Goal: Information Seeking & Learning: Learn about a topic

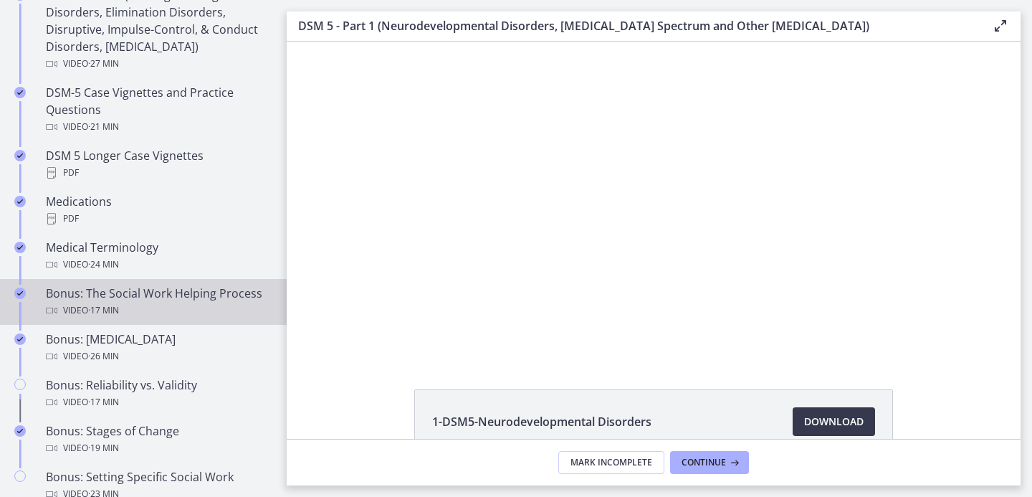
scroll to position [1187, 0]
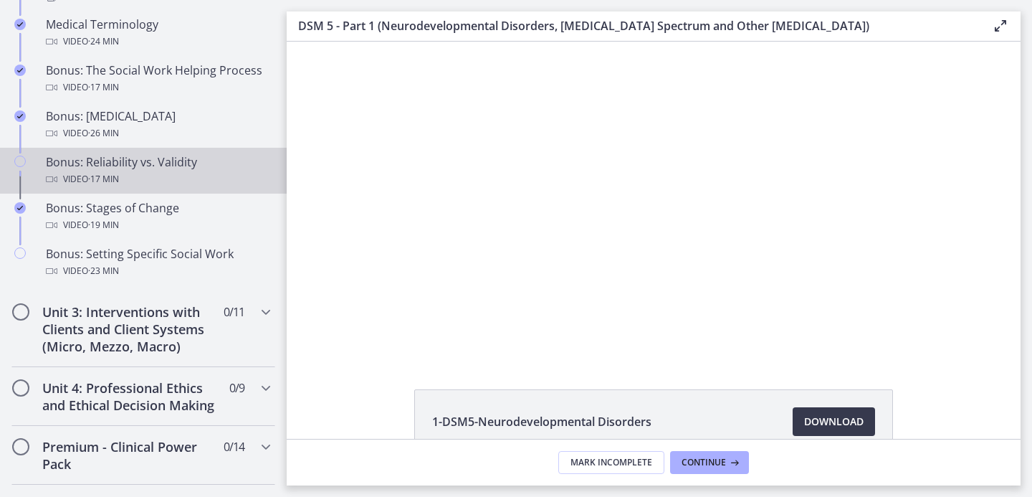
click at [118, 186] on div "Bonus: Reliability vs. Validity Video · 17 min" at bounding box center [158, 170] width 224 height 34
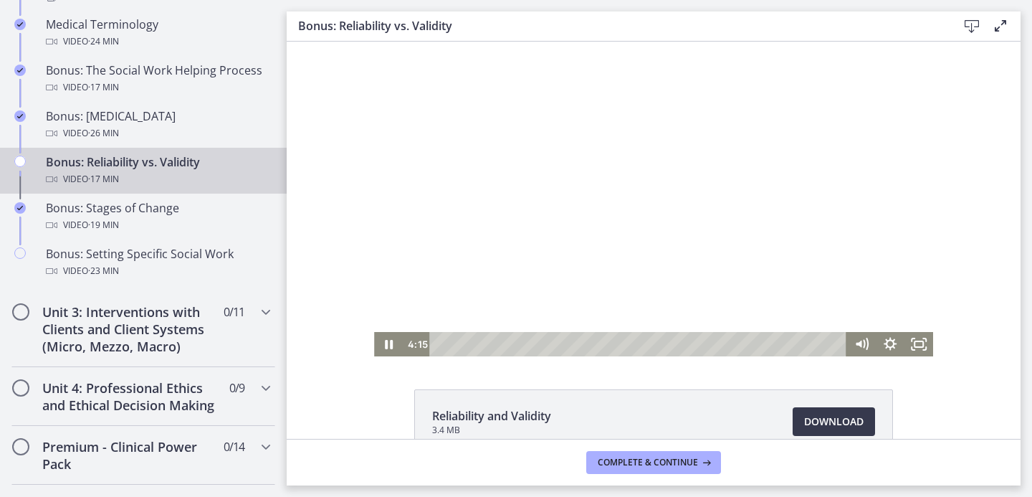
click at [513, 344] on div "Playbar" at bounding box center [641, 344] width 400 height 24
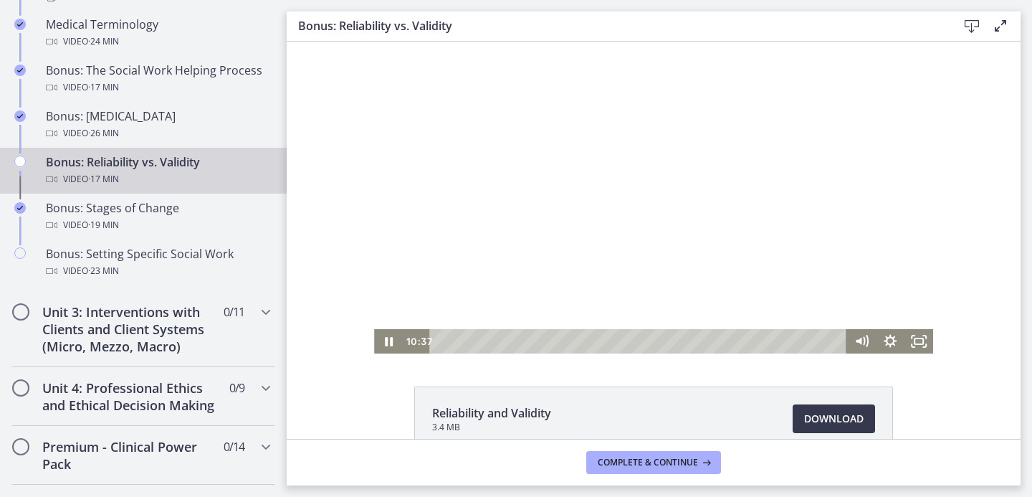
click at [521, 166] on div at bounding box center [653, 196] width 559 height 315
click at [737, 240] on div at bounding box center [653, 196] width 559 height 315
click at [480, 252] on div at bounding box center [653, 196] width 559 height 315
click at [635, 268] on div at bounding box center [653, 196] width 559 height 315
click at [569, 224] on div at bounding box center [653, 196] width 559 height 315
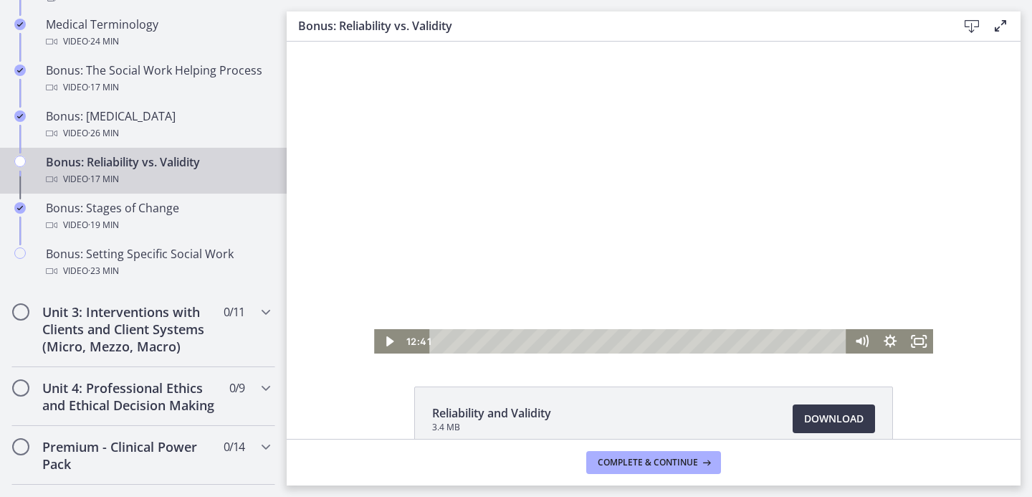
click at [552, 224] on div at bounding box center [653, 196] width 559 height 315
click at [579, 106] on div at bounding box center [653, 196] width 559 height 315
click at [736, 155] on div at bounding box center [653, 196] width 559 height 315
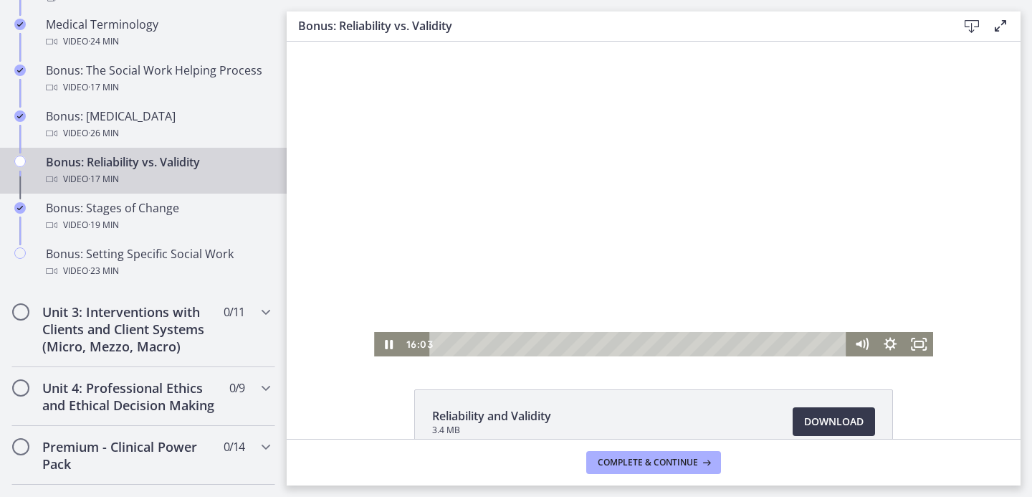
scroll to position [0, 0]
click at [788, 341] on div "15:32" at bounding box center [641, 344] width 400 height 24
click at [827, 344] on div "17:08" at bounding box center [641, 344] width 400 height 24
click at [707, 457] on icon at bounding box center [705, 462] width 14 height 11
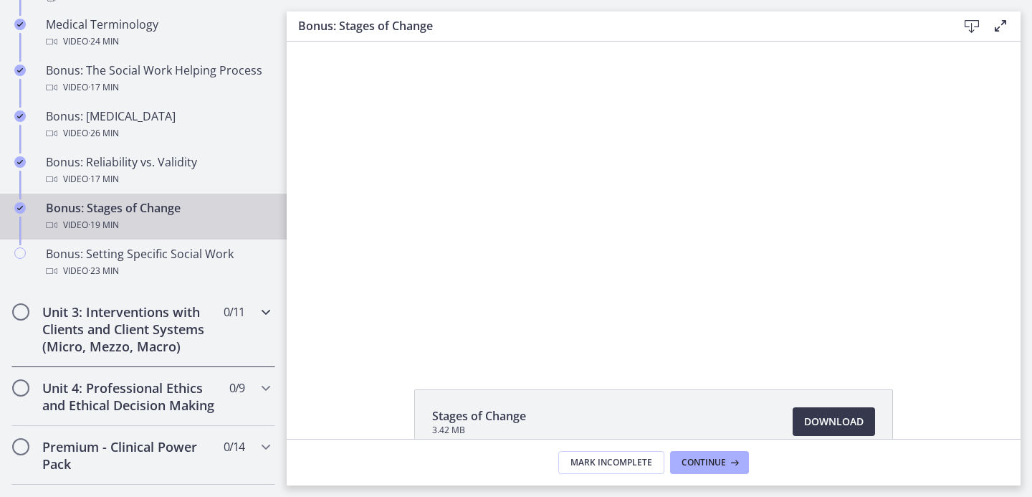
click at [204, 309] on div "Unit 3: Interventions with Clients and Client Systems (Micro, Mezzo, Macro) 0 /…" at bounding box center [143, 329] width 264 height 76
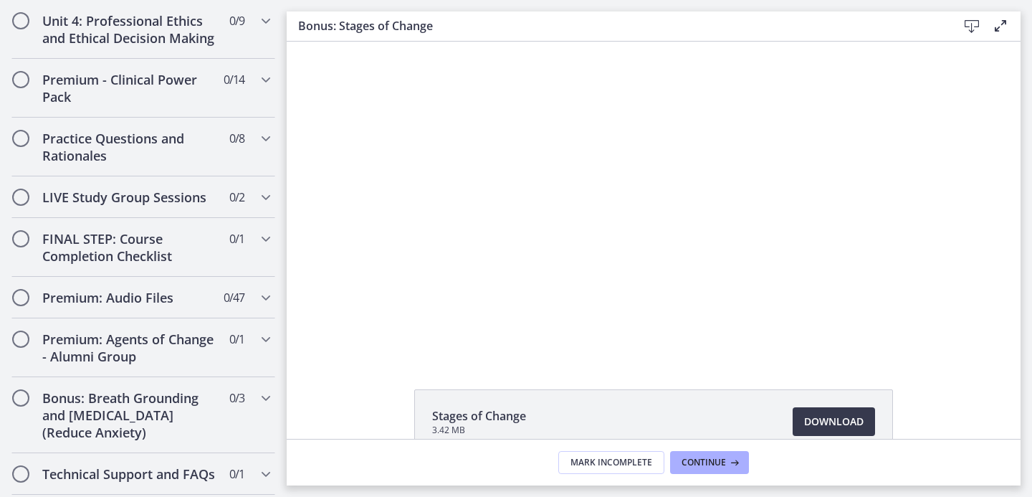
scroll to position [256, 0]
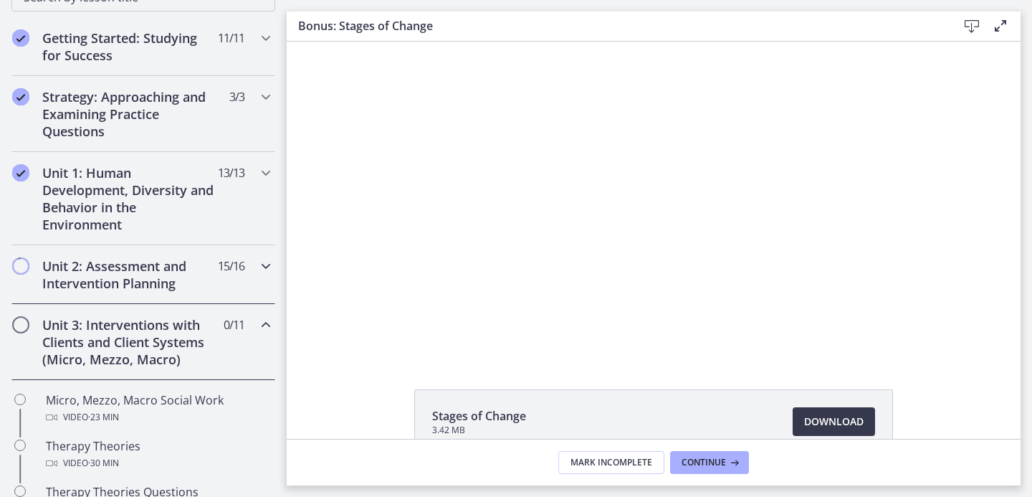
click at [108, 278] on h2 "Unit 2: Assessment and Intervention Planning" at bounding box center [129, 274] width 175 height 34
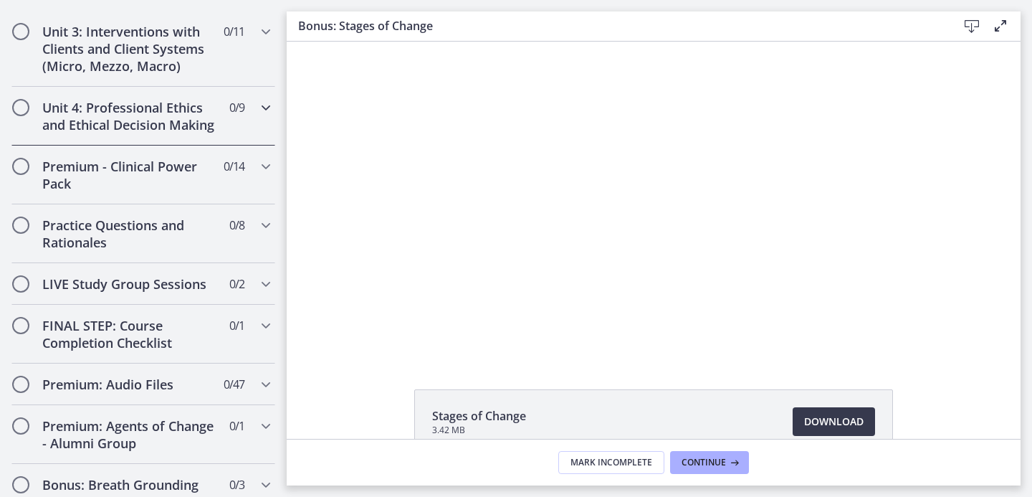
scroll to position [1222, 0]
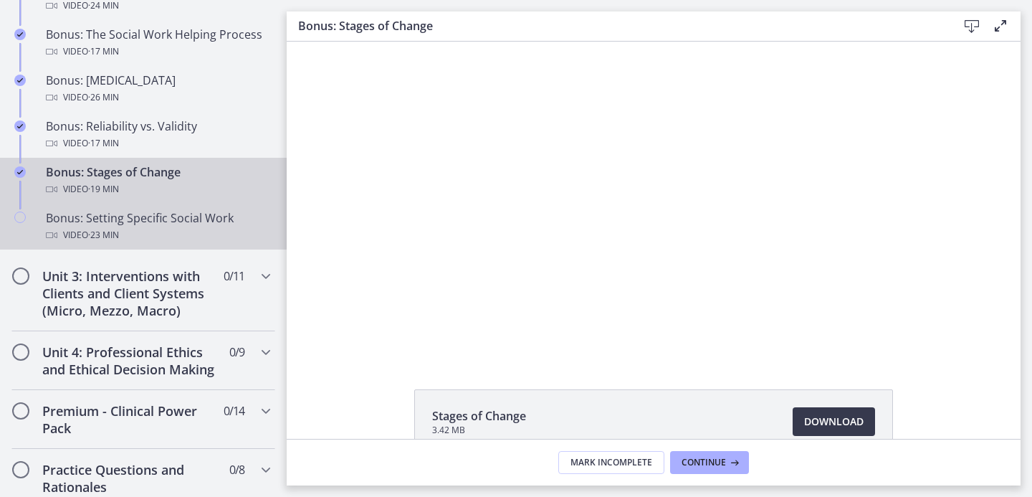
click at [107, 242] on div "Bonus: Setting Specific Social Work Video · 23 min" at bounding box center [158, 226] width 224 height 34
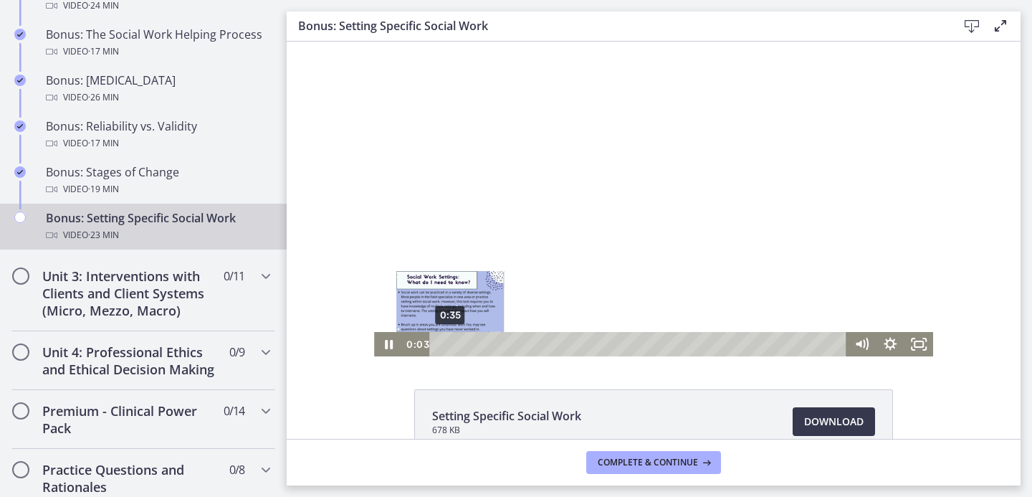
click at [445, 346] on div "0:35" at bounding box center [641, 344] width 400 height 24
click at [821, 418] on span "Download Opens in a new window" at bounding box center [834, 421] width 60 height 17
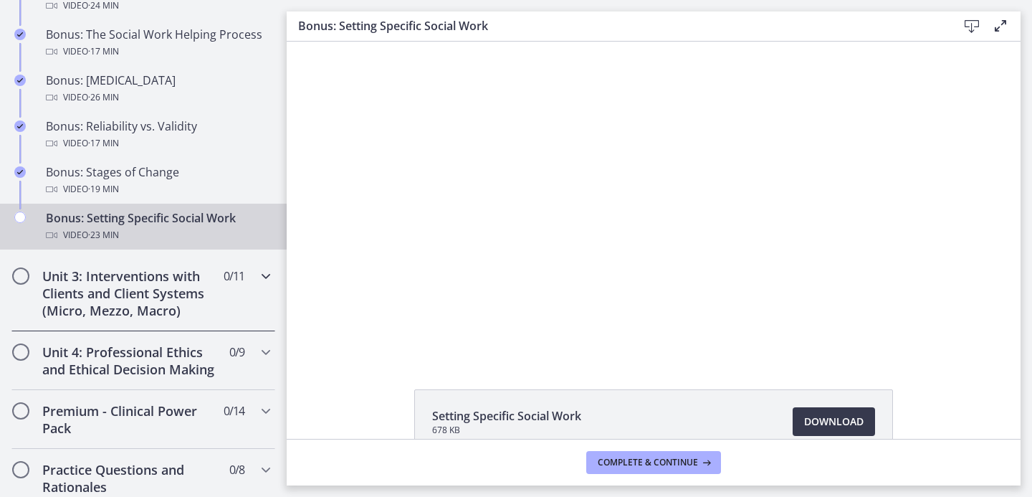
click at [182, 298] on h2 "Unit 3: Interventions with Clients and Client Systems (Micro, Mezzo, Macro)" at bounding box center [129, 293] width 175 height 52
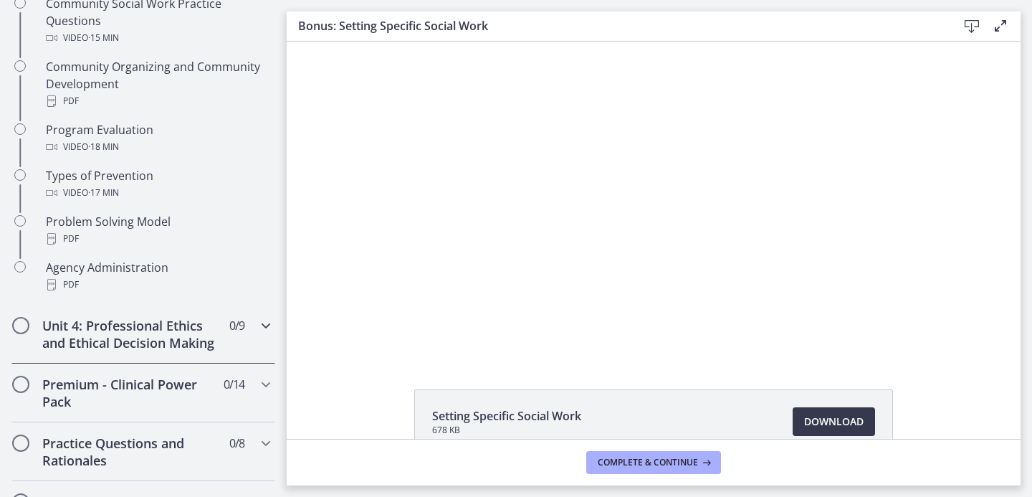
scroll to position [961, 0]
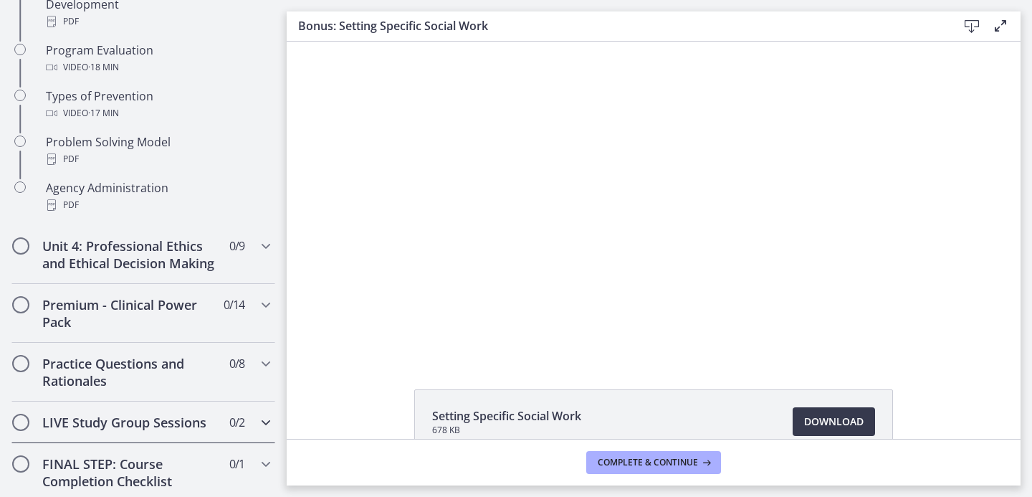
click at [113, 443] on div "LIVE Study Group Sessions 0 / 2 Completed" at bounding box center [143, 423] width 264 height 42
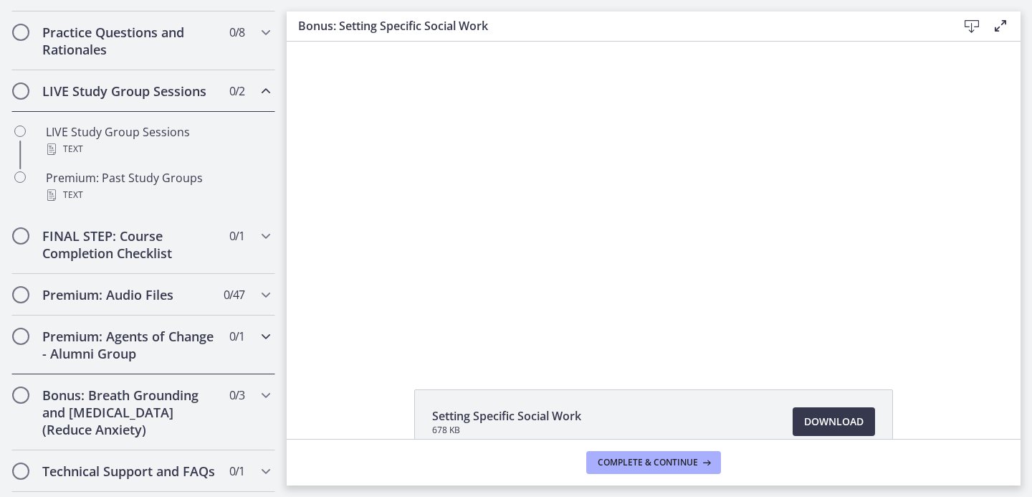
scroll to position [706, 0]
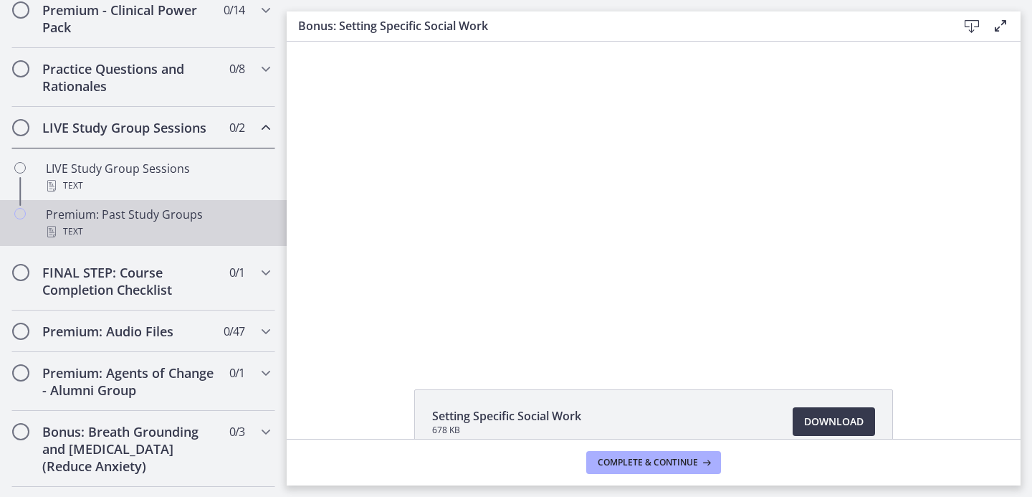
click at [96, 229] on div "Premium: Past Study Groups Text" at bounding box center [158, 223] width 224 height 34
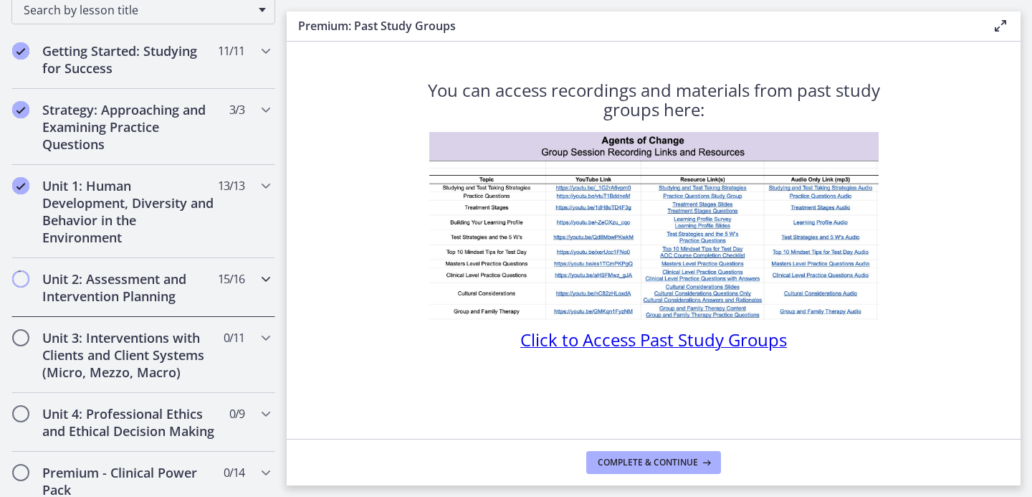
scroll to position [252, 0]
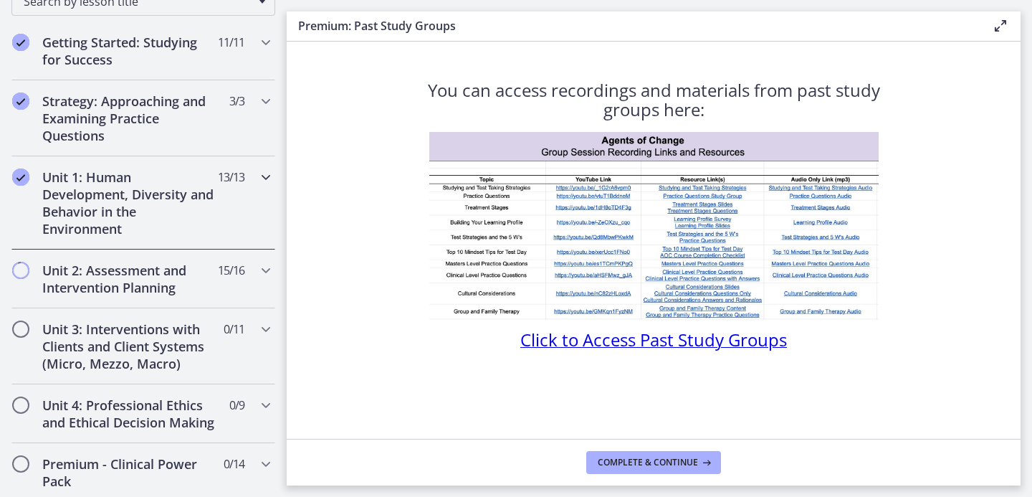
click at [89, 223] on h2 "Unit 1: Human Development, Diversity and Behavior in the Environment" at bounding box center [129, 202] width 175 height 69
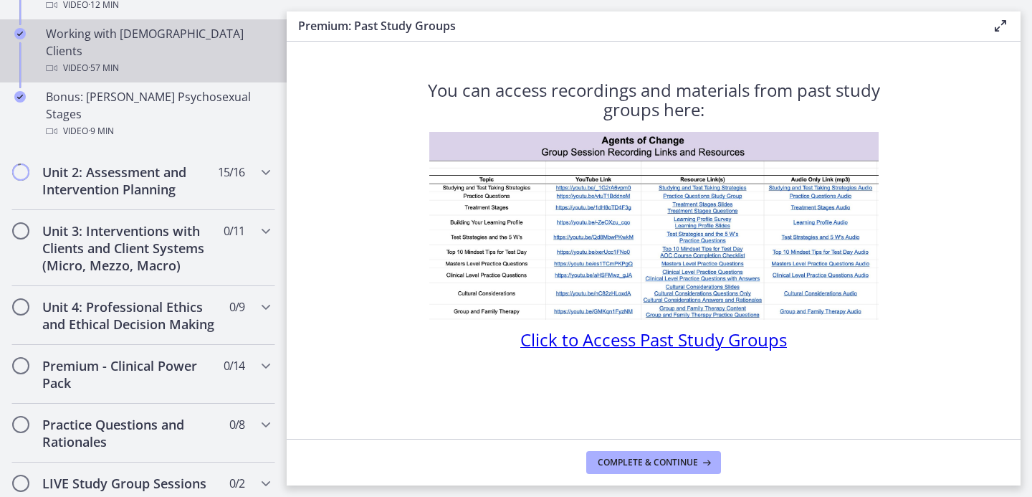
scroll to position [941, 0]
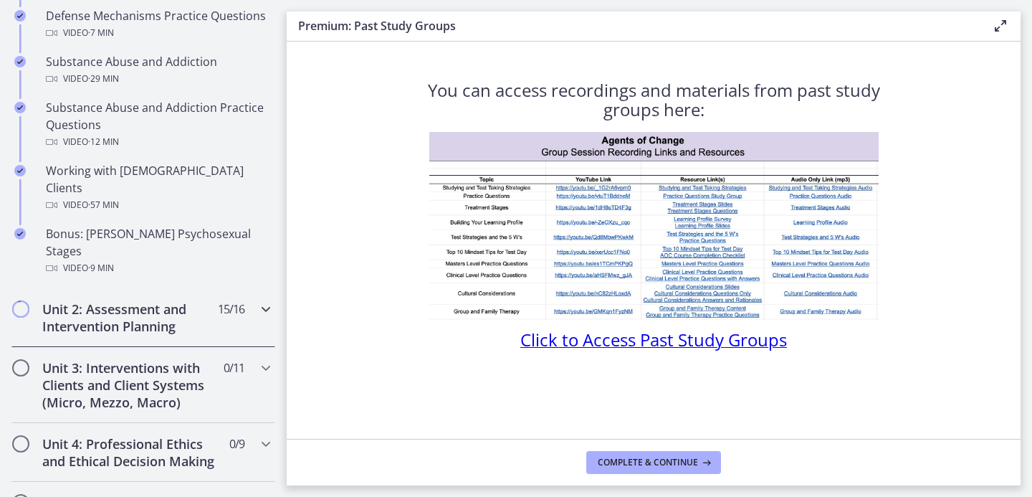
click at [102, 288] on div "Unit 2: Assessment and Intervention Planning 15 / 16 Completed" at bounding box center [143, 317] width 264 height 59
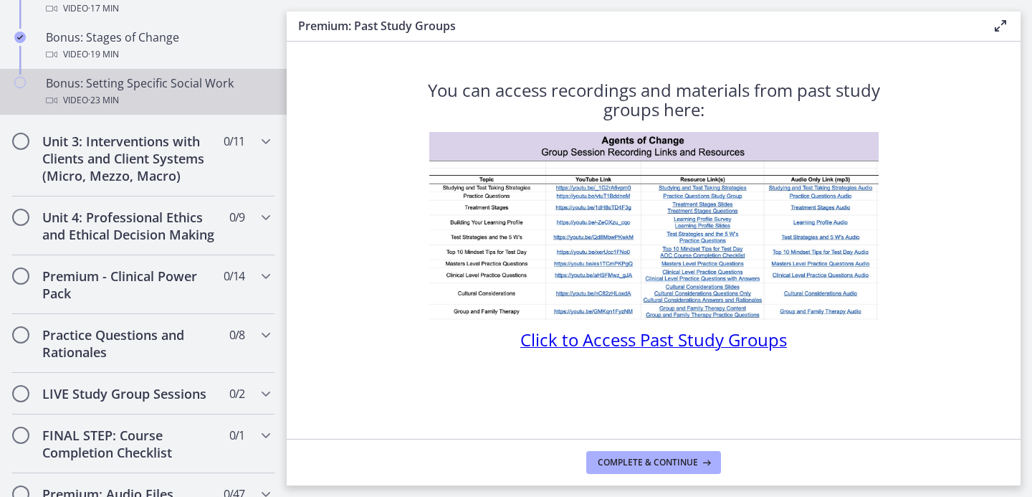
scroll to position [1357, 0]
click at [99, 109] on span "· 23 min" at bounding box center [103, 100] width 31 height 17
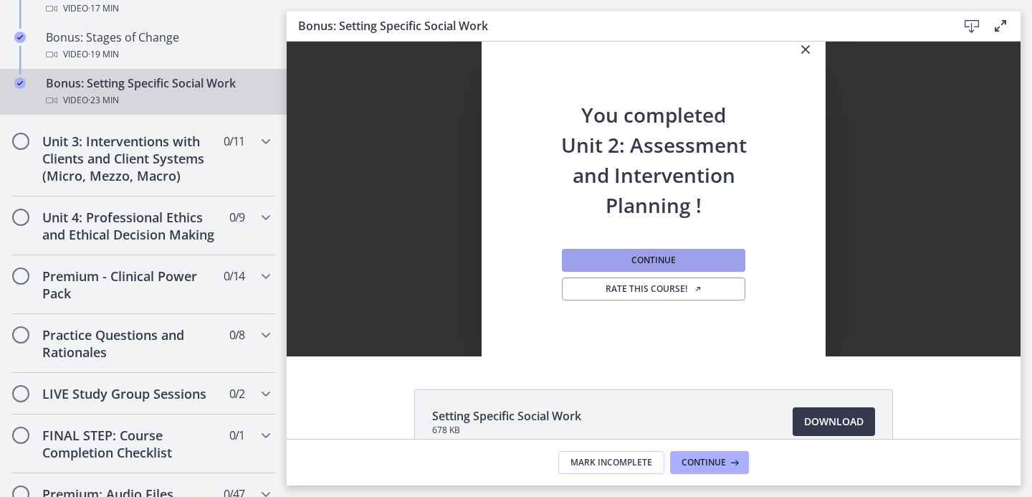
click at [664, 251] on button "Continue" at bounding box center [654, 260] width 184 height 23
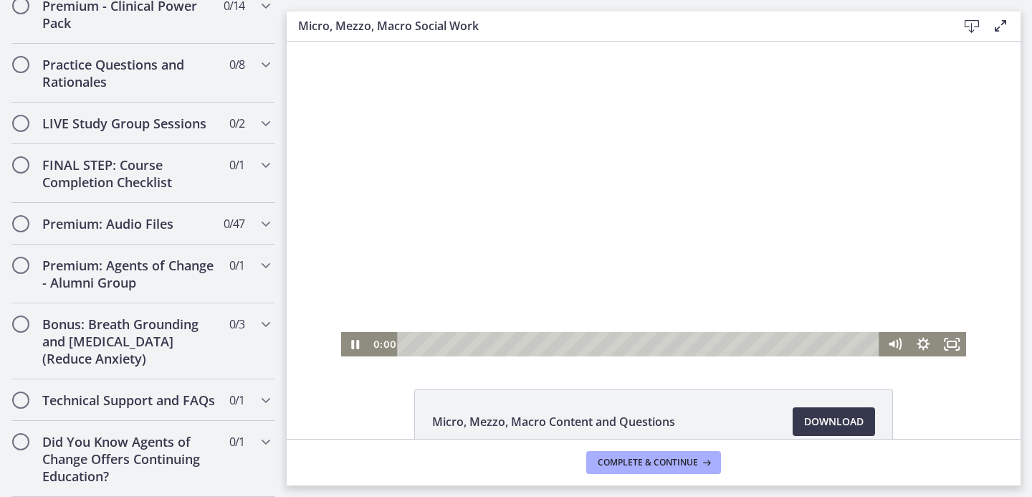
click at [610, 184] on div at bounding box center [654, 199] width 626 height 315
